Goal: Task Accomplishment & Management: Manage account settings

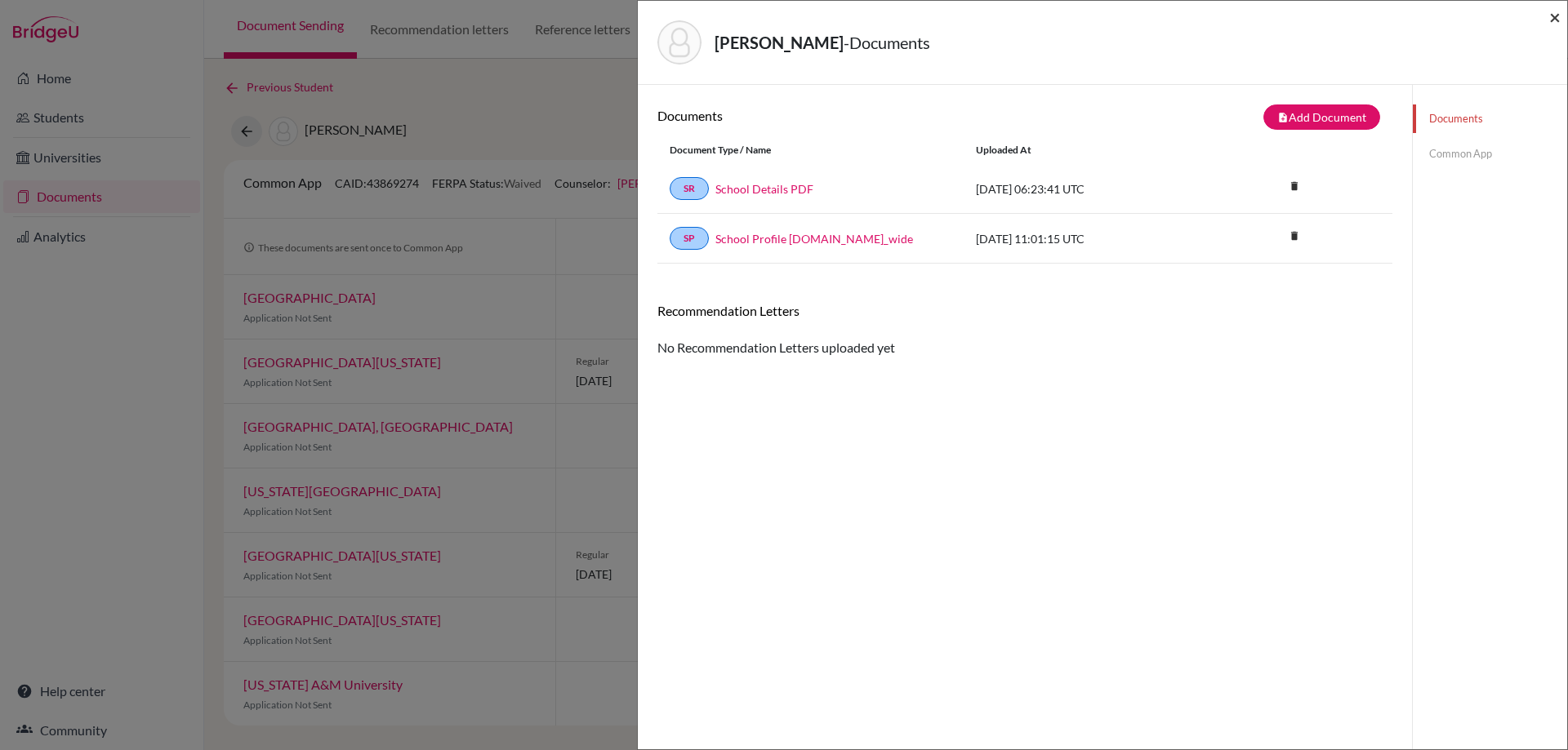
click at [1556, 12] on span "×" at bounding box center [1555, 17] width 12 height 24
click at [1549, 12] on span "×" at bounding box center [1555, 17] width 12 height 24
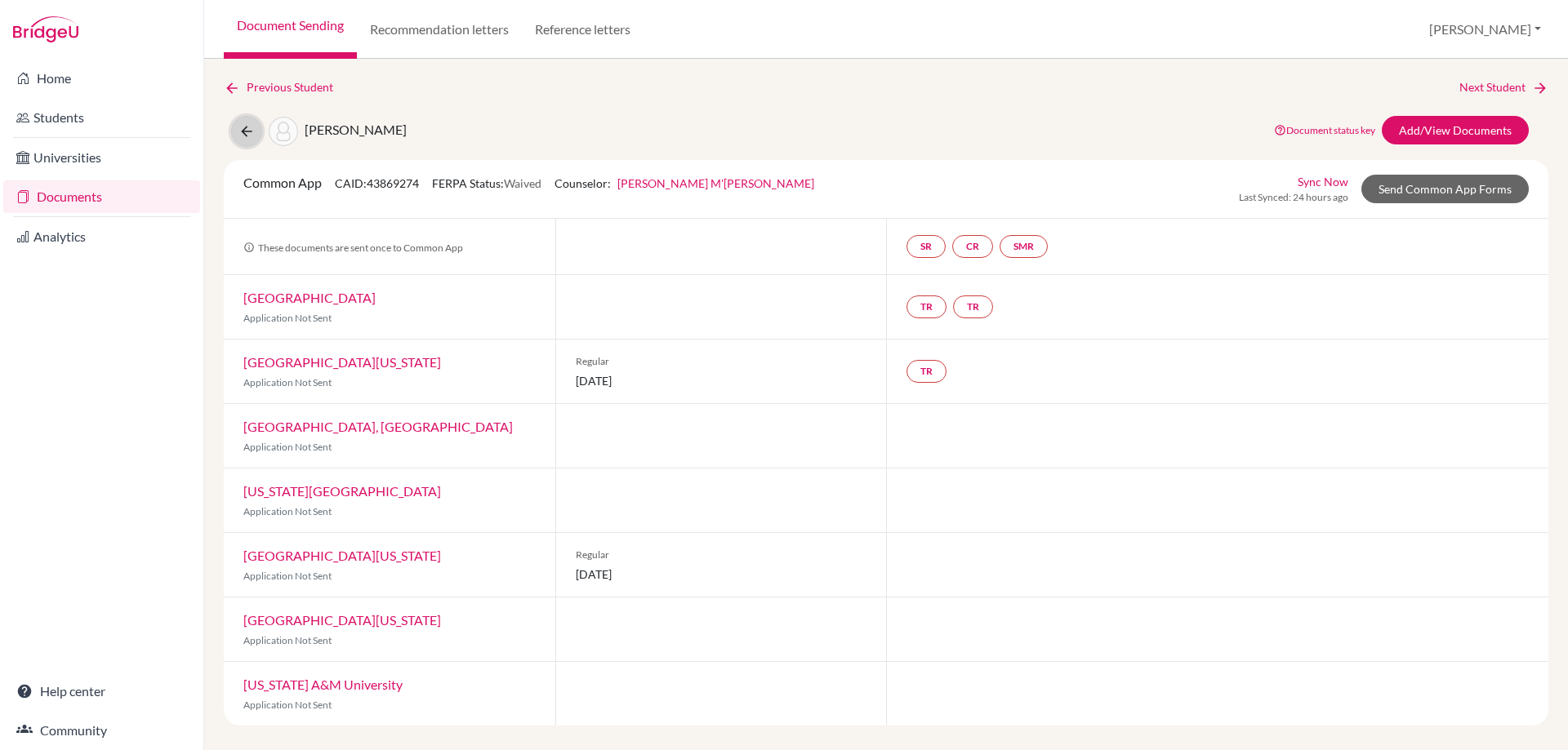
click at [250, 128] on icon at bounding box center [247, 131] width 17 height 17
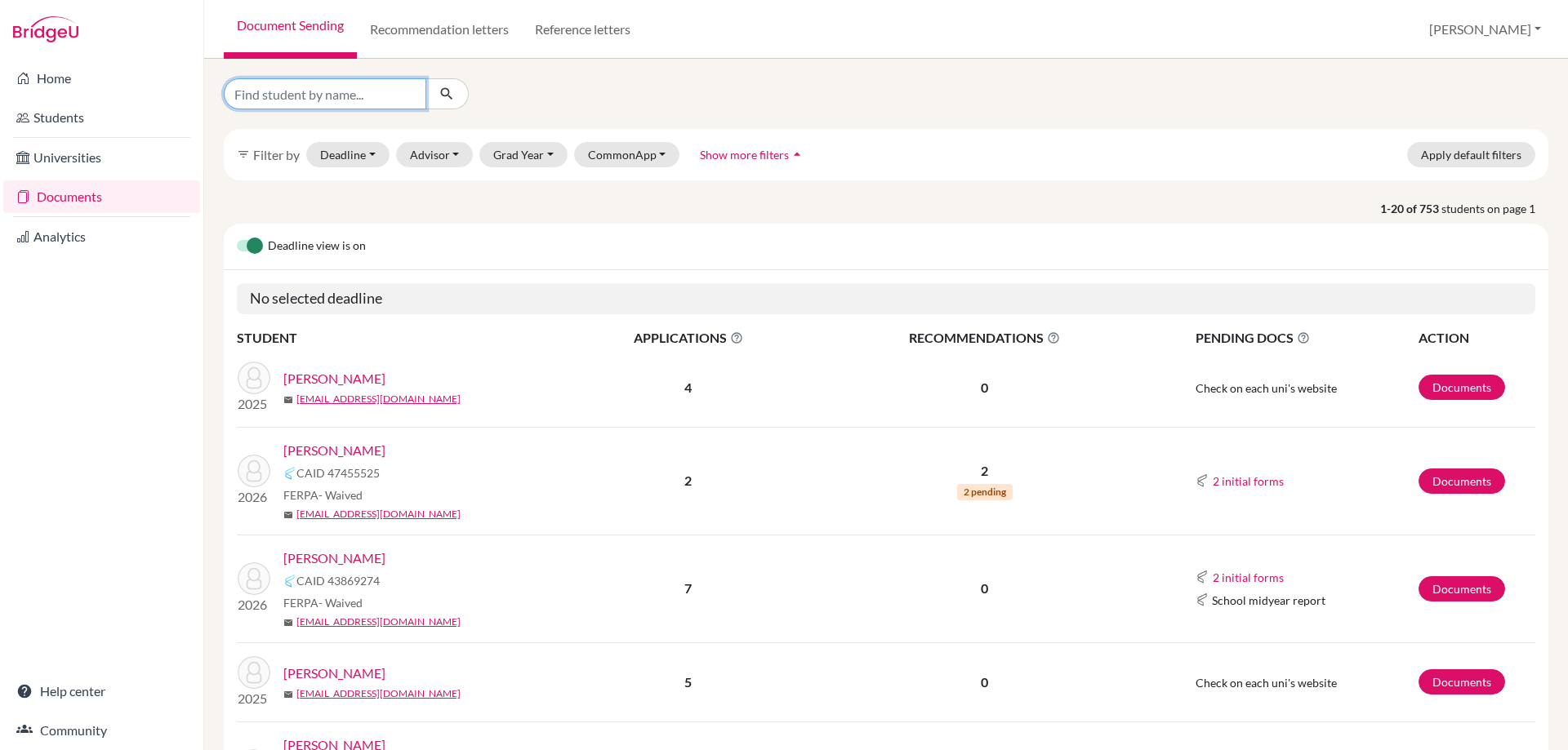
click at [321, 98] on input "Find student by name..." at bounding box center [324, 94] width 203 height 31
type input "karina"
click button "submit" at bounding box center [447, 94] width 43 height 31
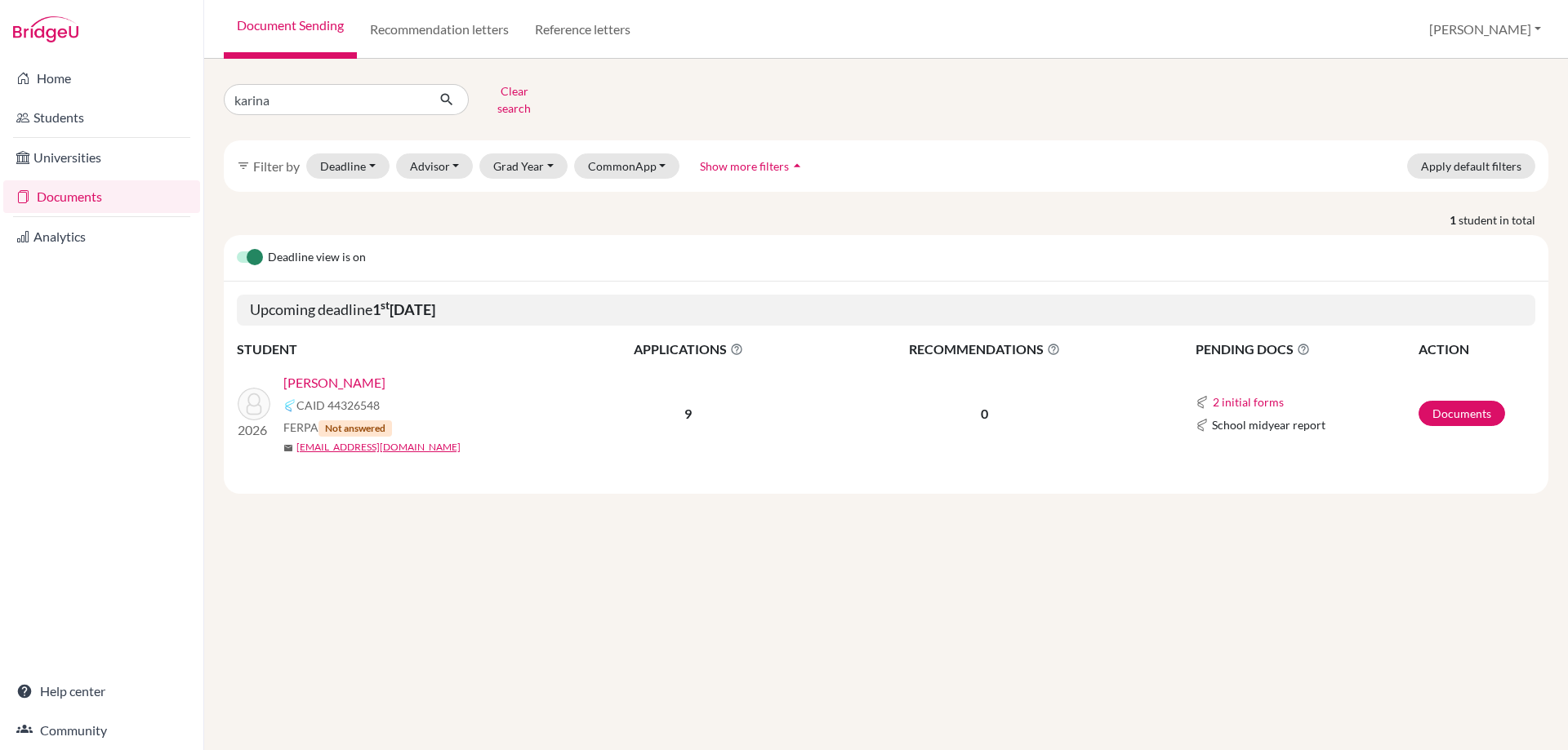
click at [319, 373] on link "[PERSON_NAME]" at bounding box center [333, 383] width 102 height 20
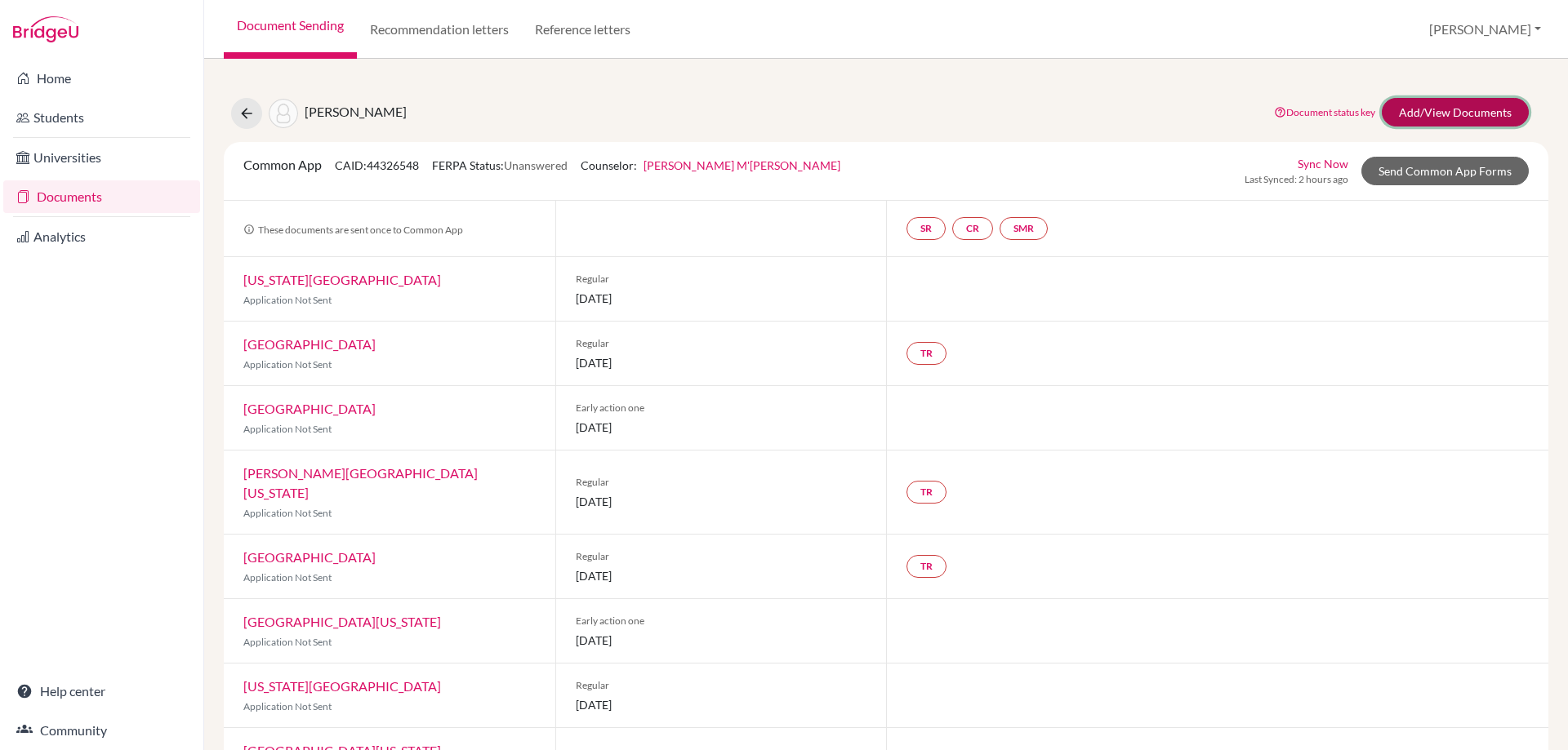
click at [1459, 108] on link "Add/View Documents" at bounding box center [1455, 112] width 147 height 29
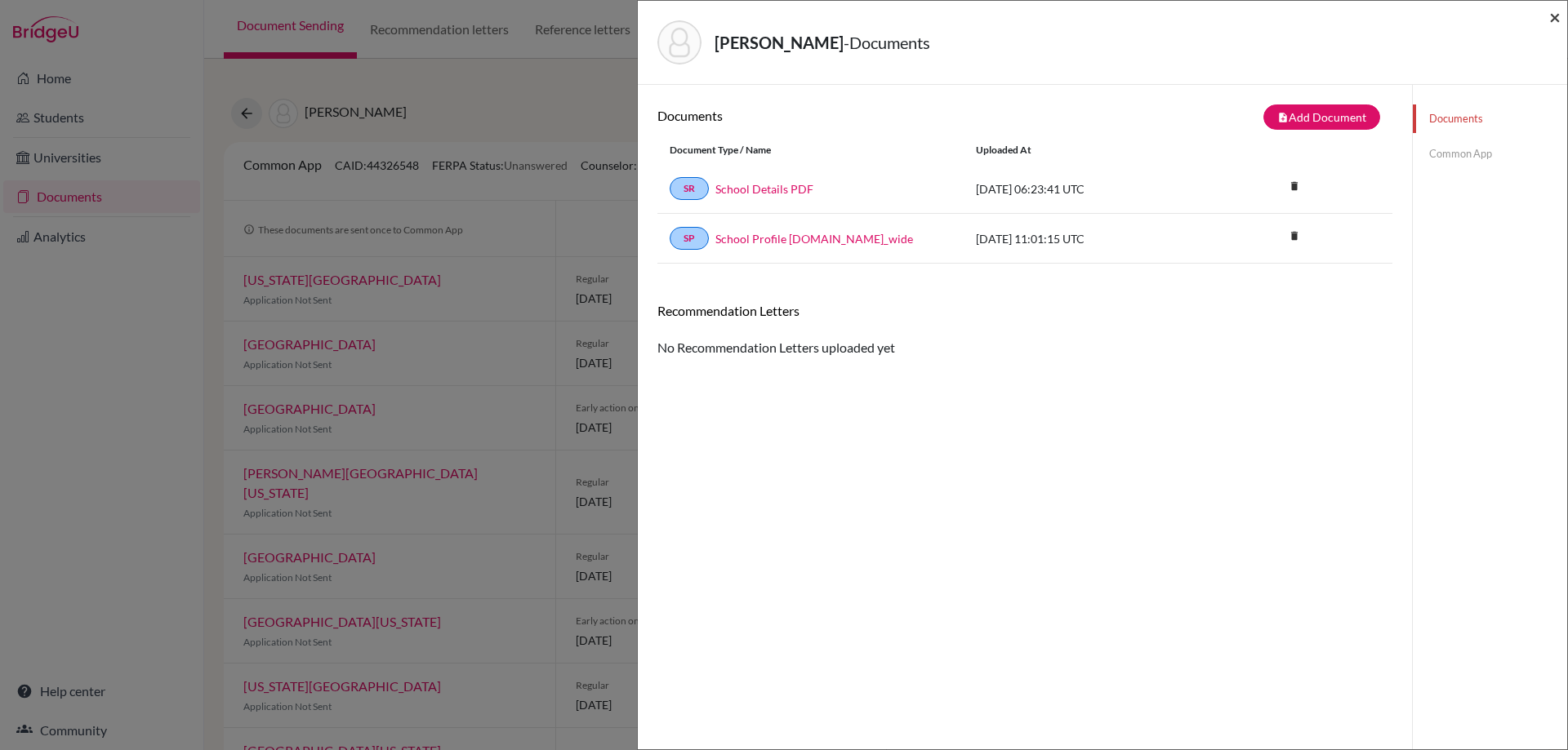
click at [1551, 21] on span "×" at bounding box center [1555, 17] width 12 height 24
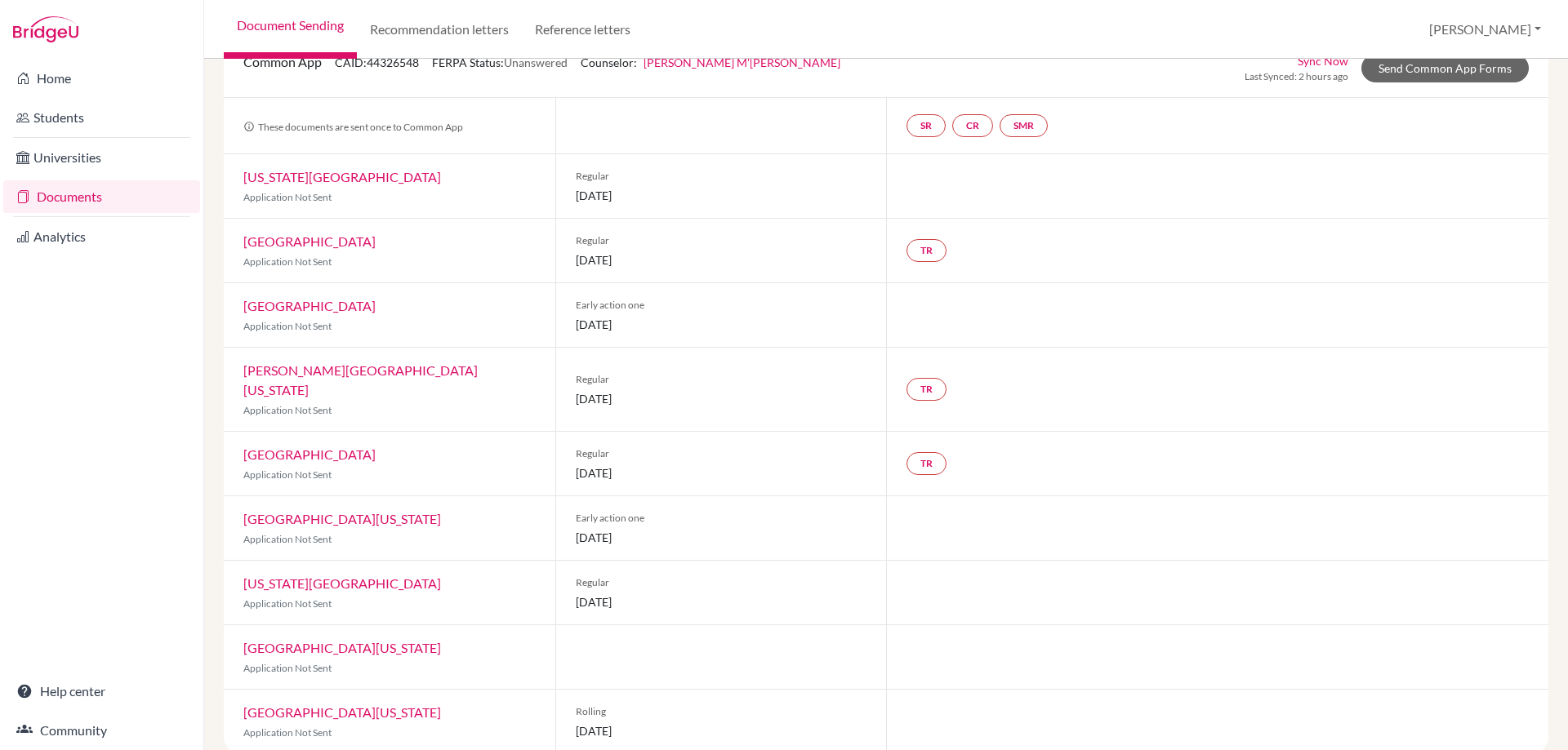
scroll to position [106, 0]
click at [587, 328] on span "[DATE]" at bounding box center [722, 321] width 291 height 17
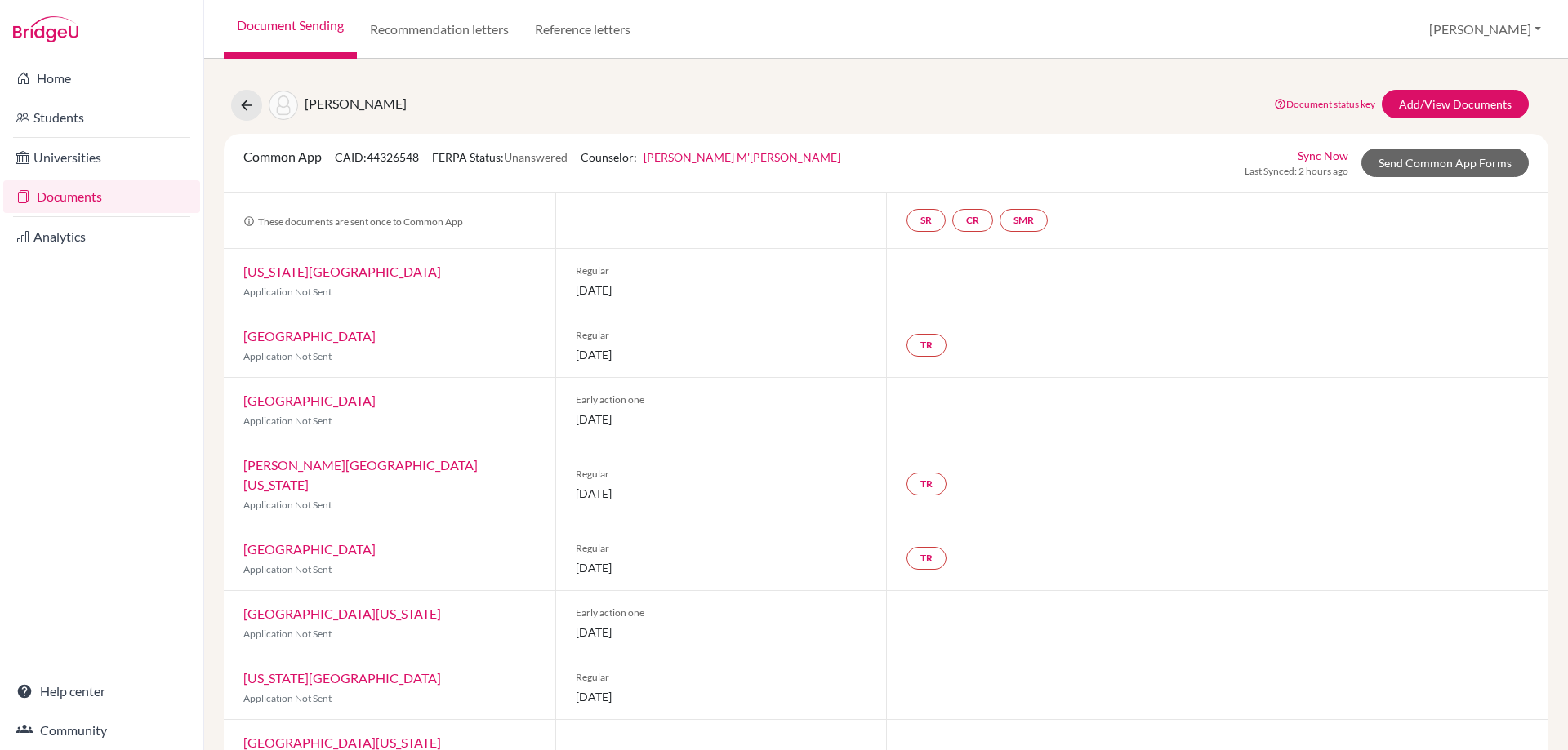
scroll to position [0, 0]
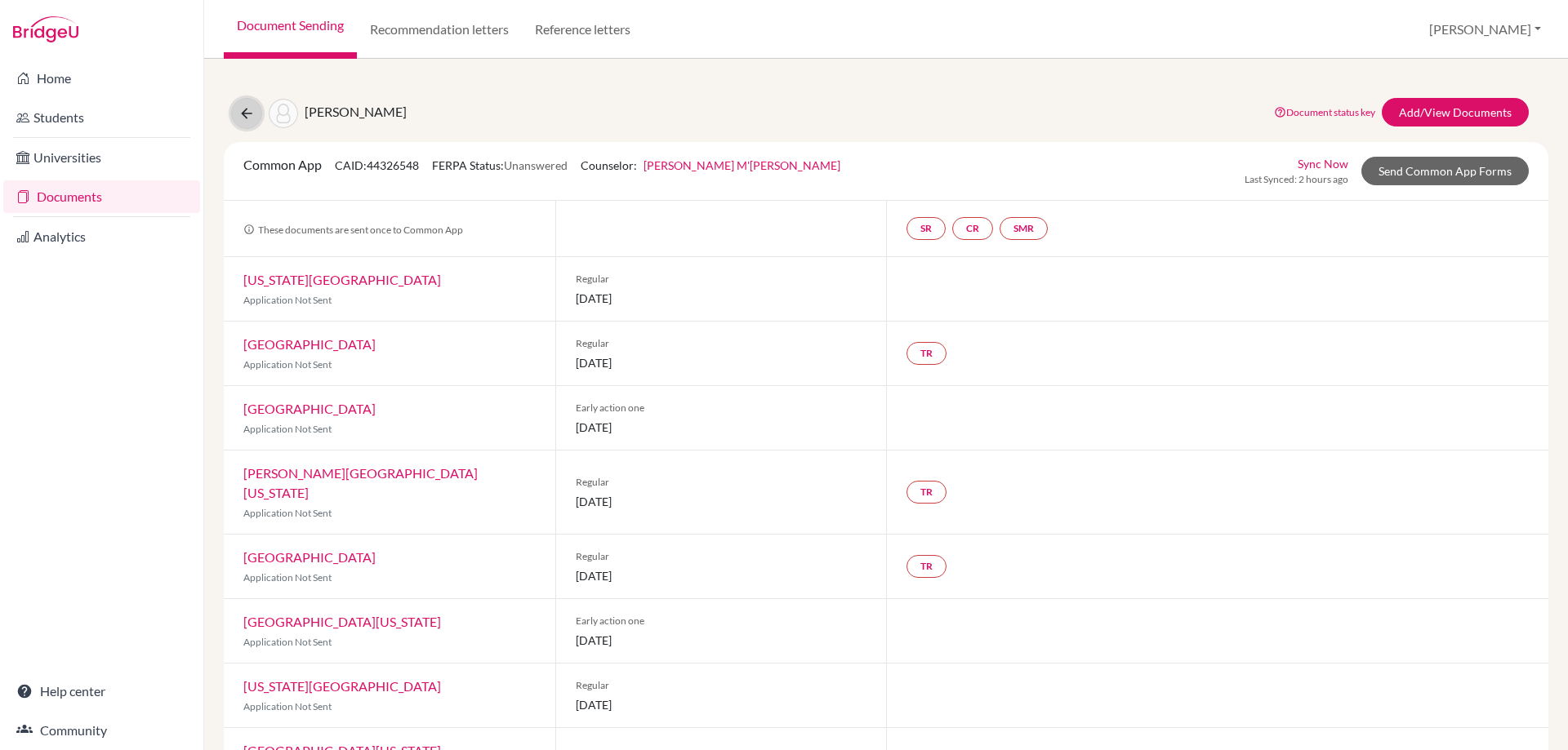
click at [246, 107] on icon at bounding box center [247, 113] width 17 height 17
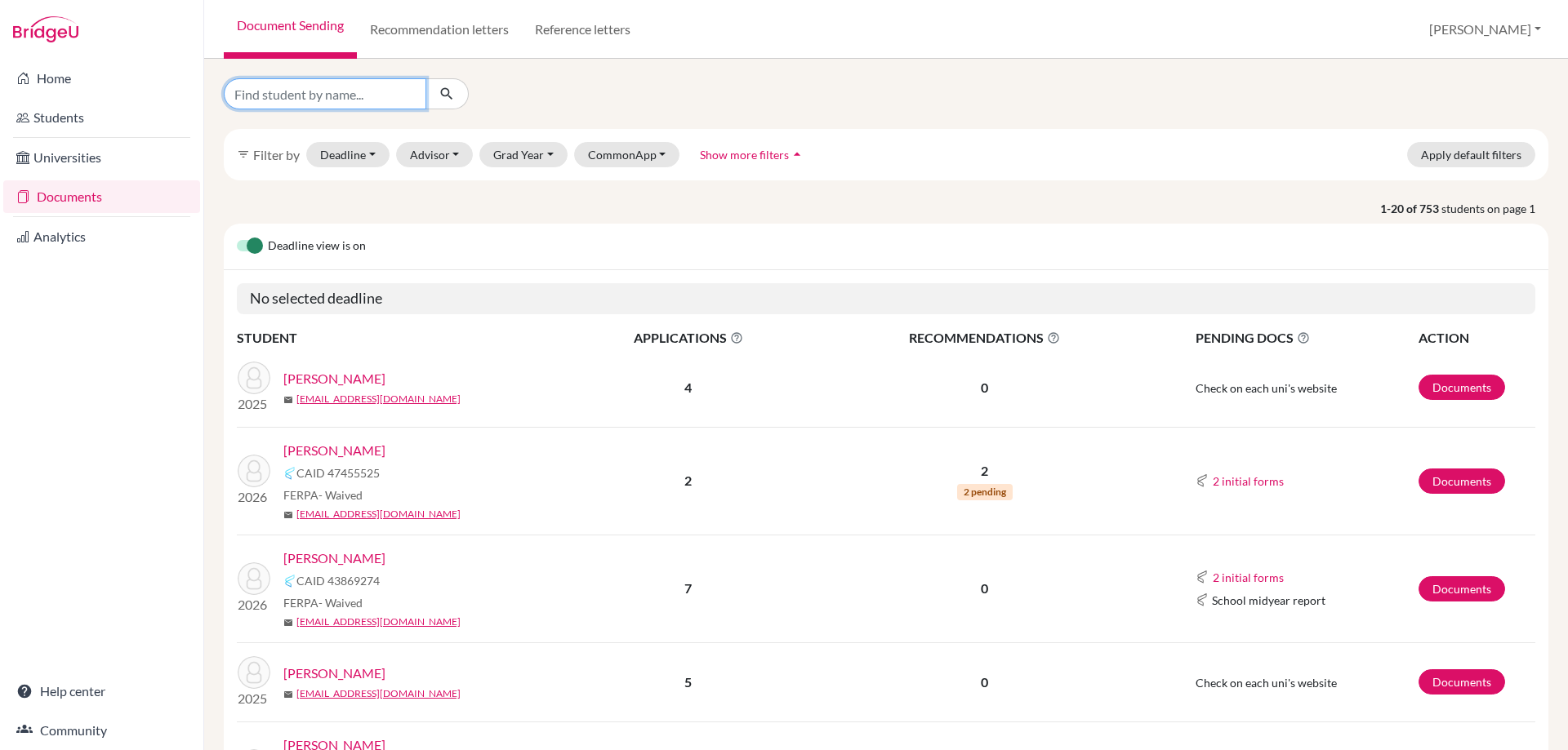
drag, startPoint x: 246, startPoint y: 93, endPoint x: 351, endPoint y: 104, distance: 105.6
click at [246, 93] on input "Find student by name..." at bounding box center [324, 94] width 203 height 31
type input "dai"
click button "submit" at bounding box center [447, 94] width 43 height 31
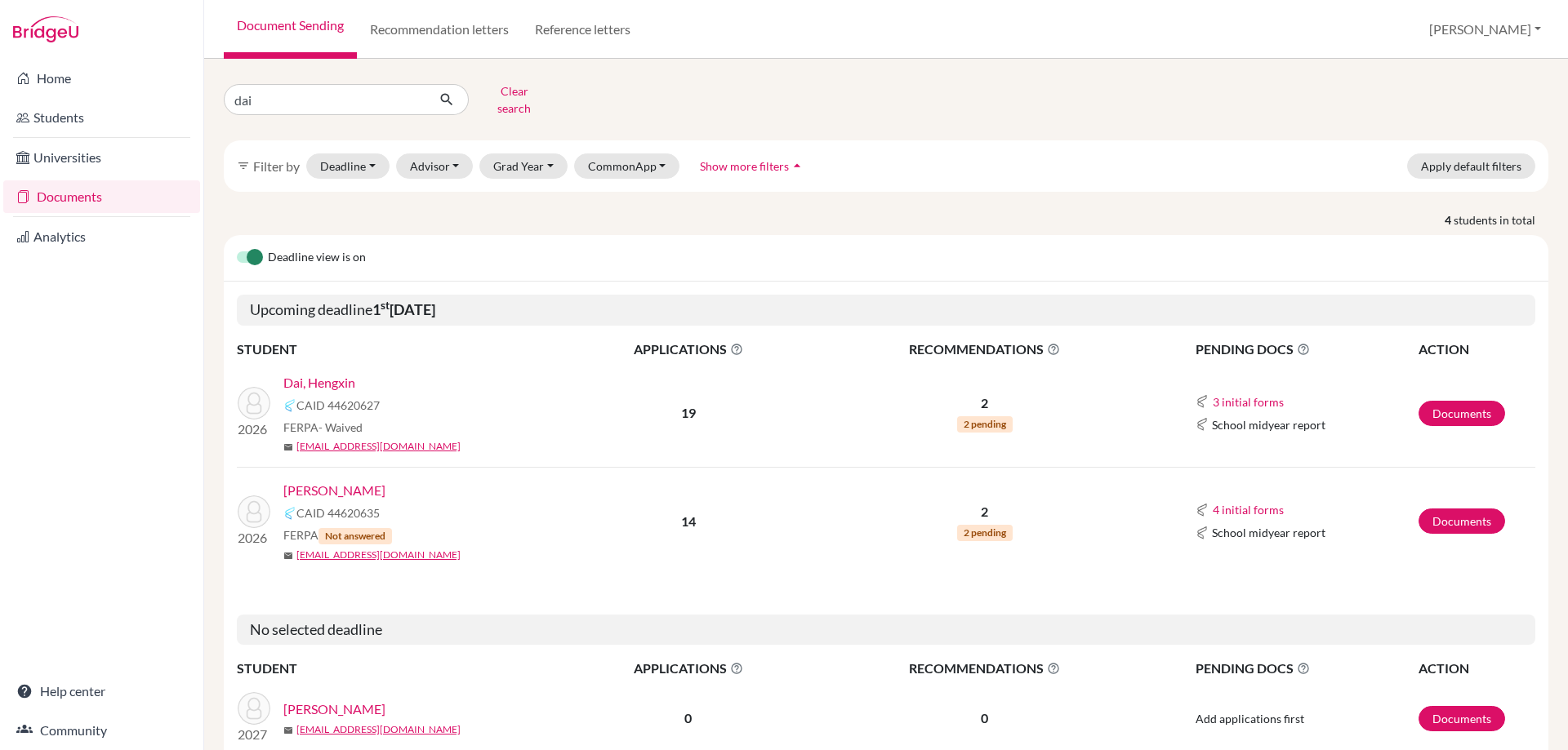
click at [313, 482] on link "[PERSON_NAME]" at bounding box center [333, 490] width 102 height 20
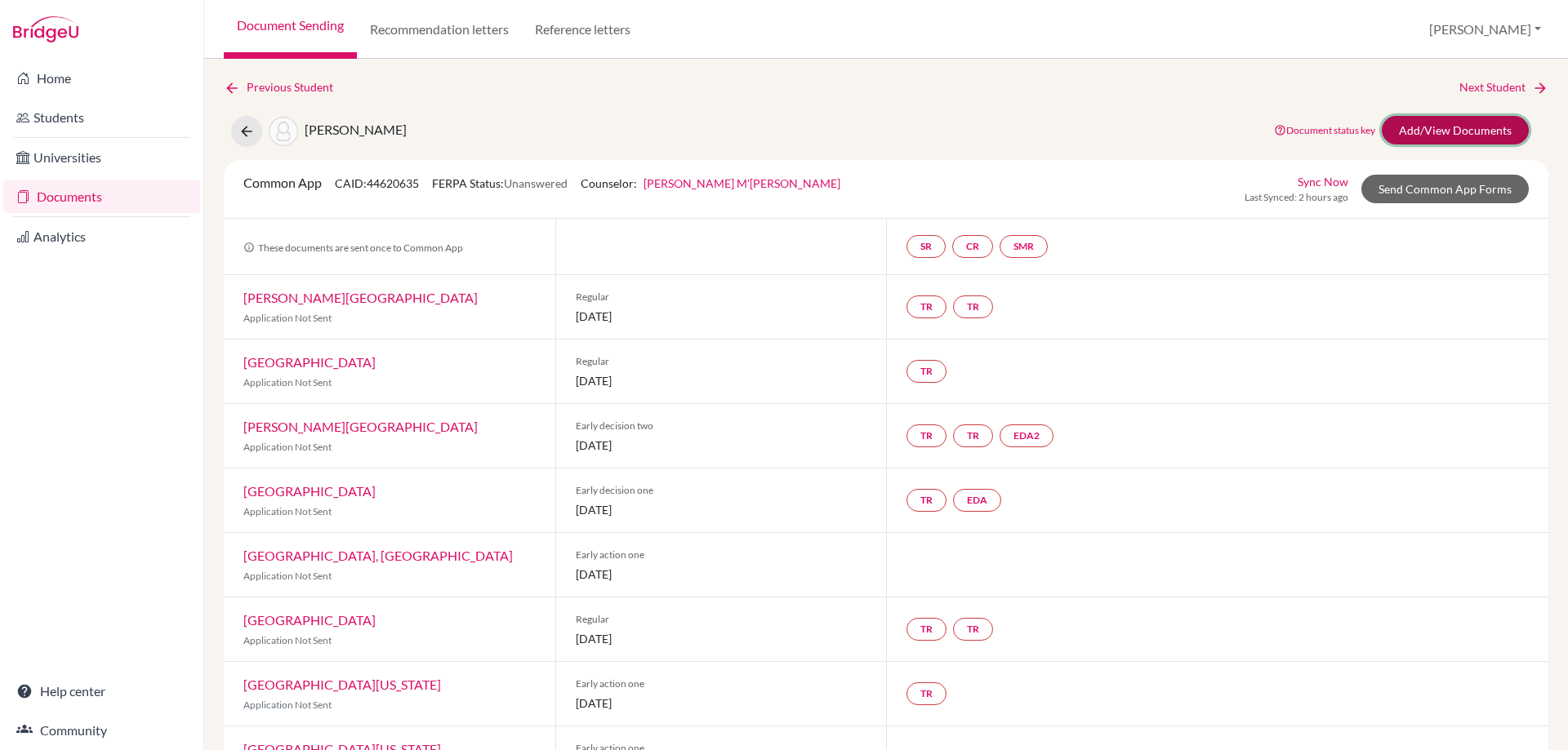
click at [1401, 133] on link "Add/View Documents" at bounding box center [1455, 130] width 147 height 29
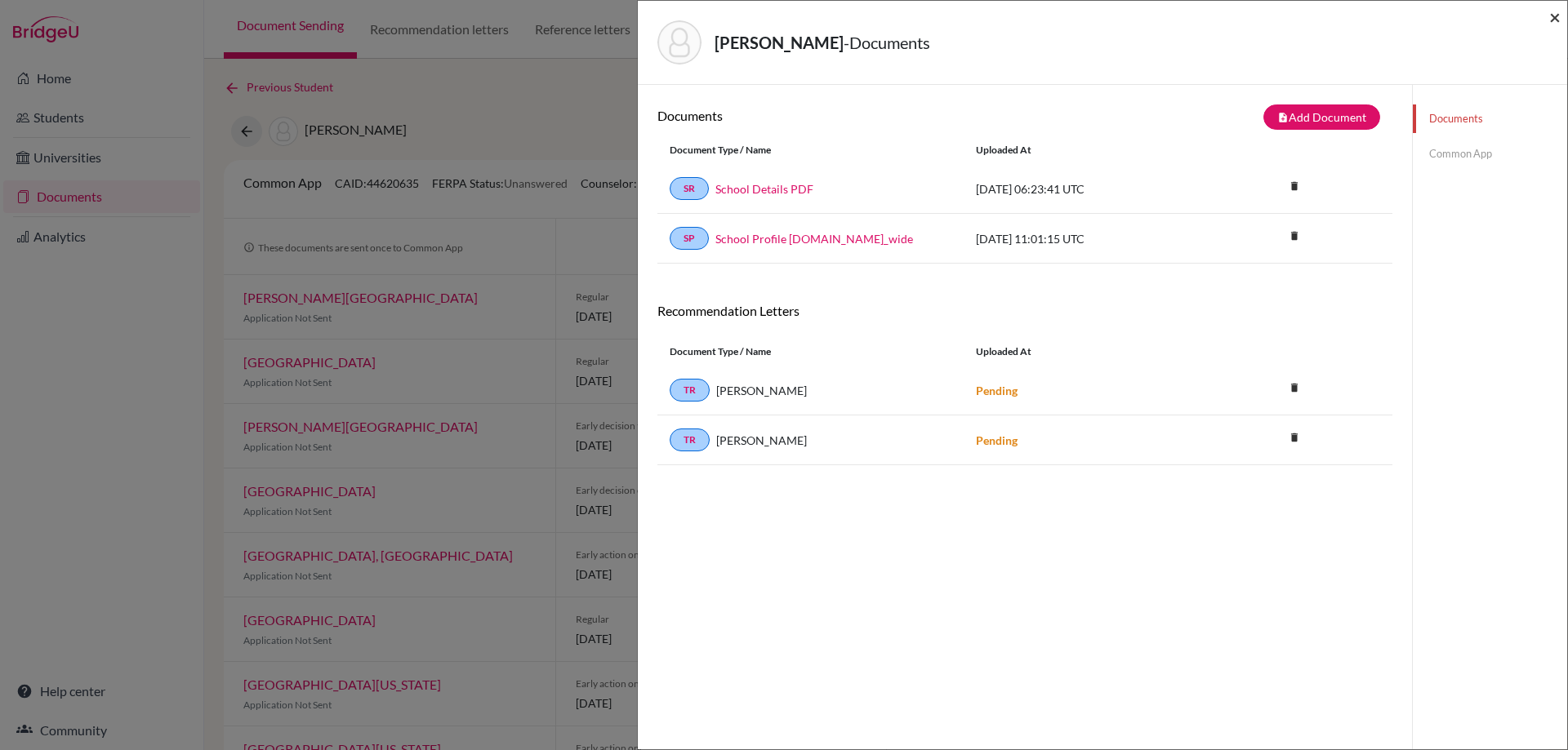
click at [1555, 20] on span "×" at bounding box center [1555, 17] width 12 height 24
